Goal: Find contact information: Find contact information

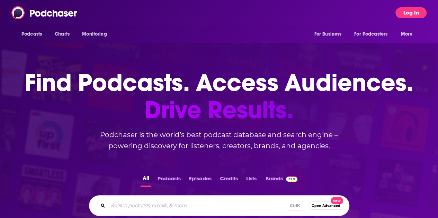
click at [415, 16] on button "Log In" at bounding box center [410, 12] width 31 height 11
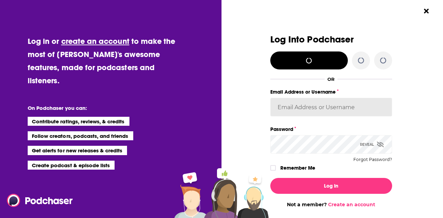
type input "[EMAIL_ADDRESS][PERSON_NAME][DOMAIN_NAME]"
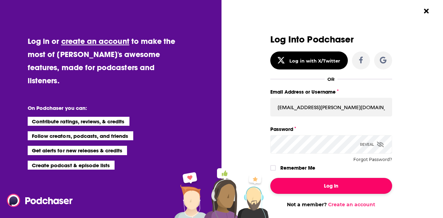
click at [321, 181] on button "Log In" at bounding box center [331, 186] width 122 height 16
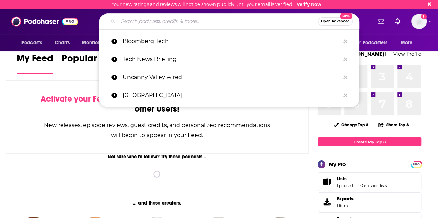
click at [217, 20] on input "Search podcasts, credits, & more..." at bounding box center [218, 21] width 200 height 11
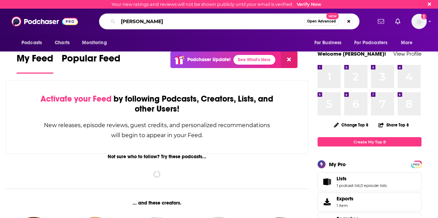
type input "[PERSON_NAME]"
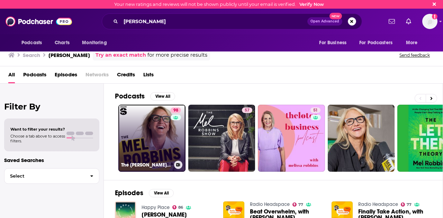
click at [162, 153] on link "98 The [PERSON_NAME] Podcast" at bounding box center [151, 138] width 67 height 67
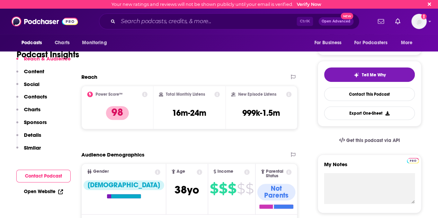
scroll to position [126, 0]
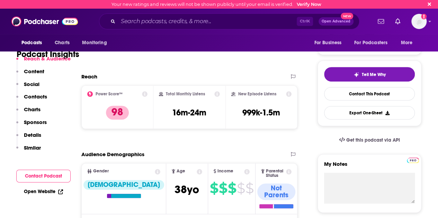
click at [288, 95] on icon at bounding box center [289, 94] width 6 height 6
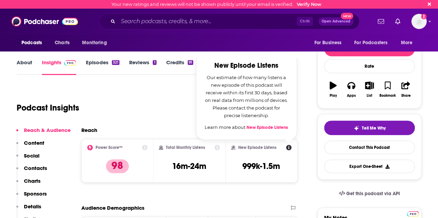
scroll to position [73, 0]
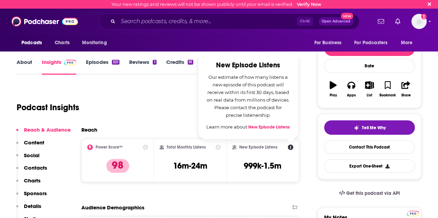
click at [172, 131] on div "Reach" at bounding box center [182, 130] width 203 height 7
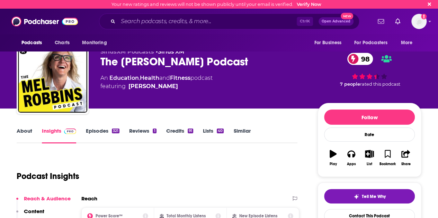
scroll to position [0, 0]
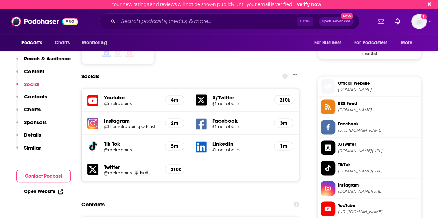
scroll to position [580, 0]
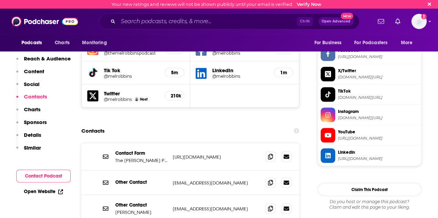
scroll to position [656, 0]
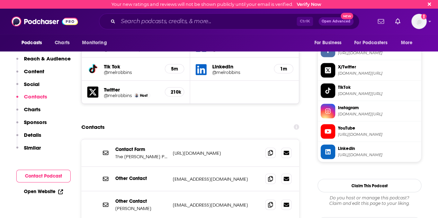
click at [221, 120] on div "Contacts" at bounding box center [190, 126] width 218 height 13
